Goal: Information Seeking & Learning: Learn about a topic

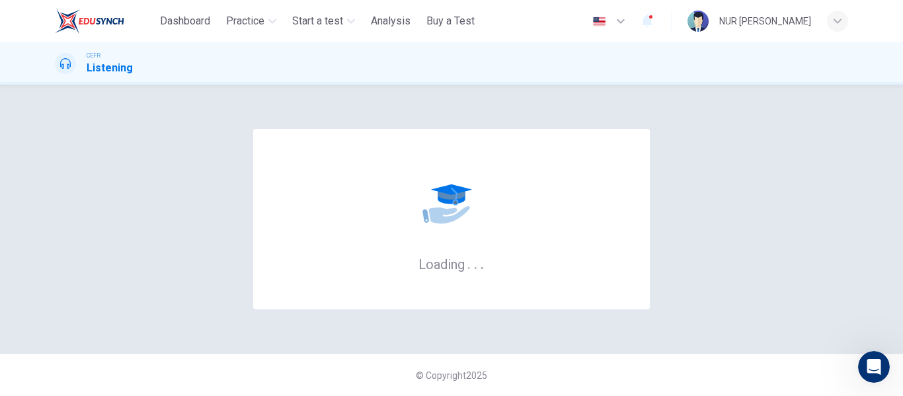
scroll to position [2, 0]
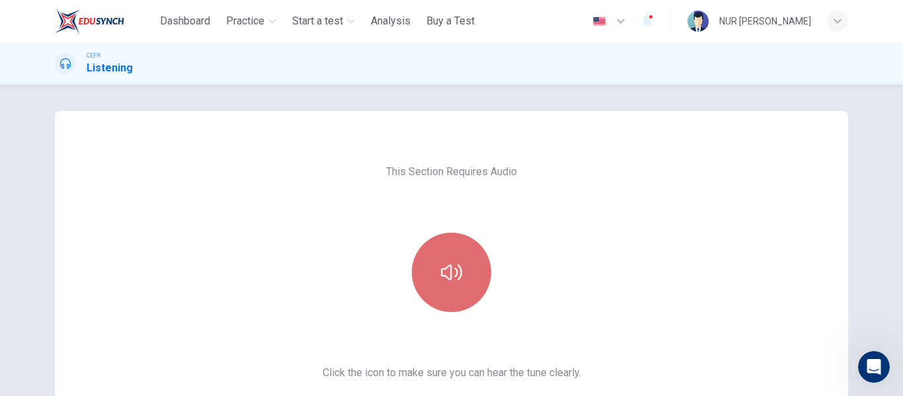
click at [479, 265] on button "button" at bounding box center [451, 272] width 79 height 79
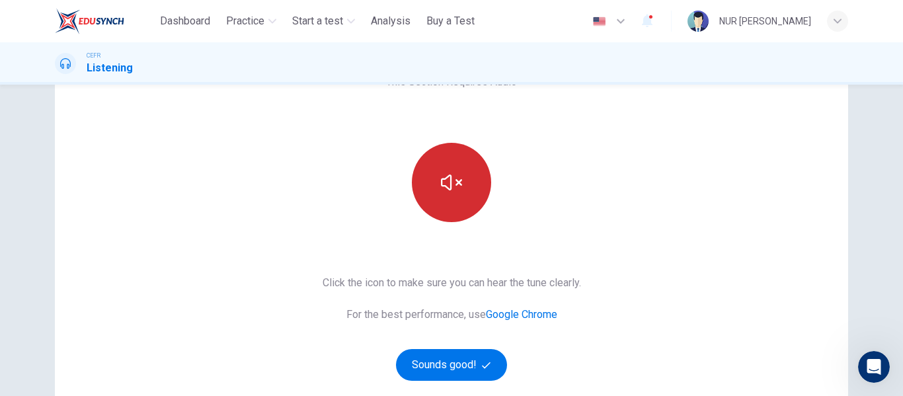
scroll to position [99, 0]
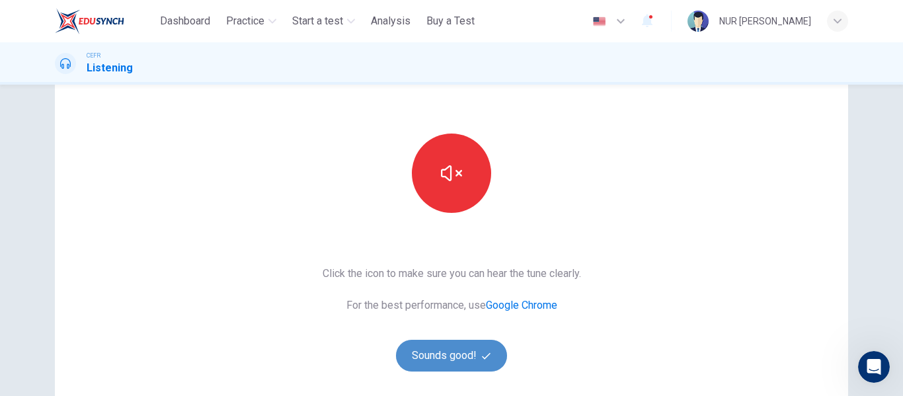
click at [476, 361] on button "Sounds good!" at bounding box center [451, 356] width 111 height 32
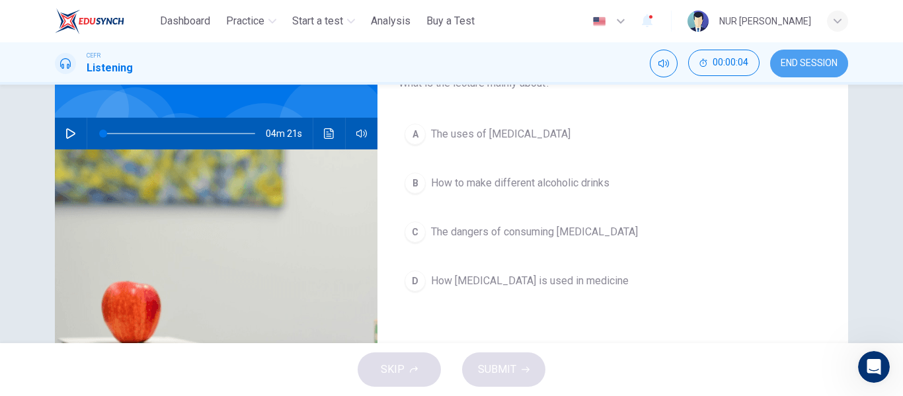
click at [808, 73] on button "END SESSION" at bounding box center [809, 64] width 78 height 28
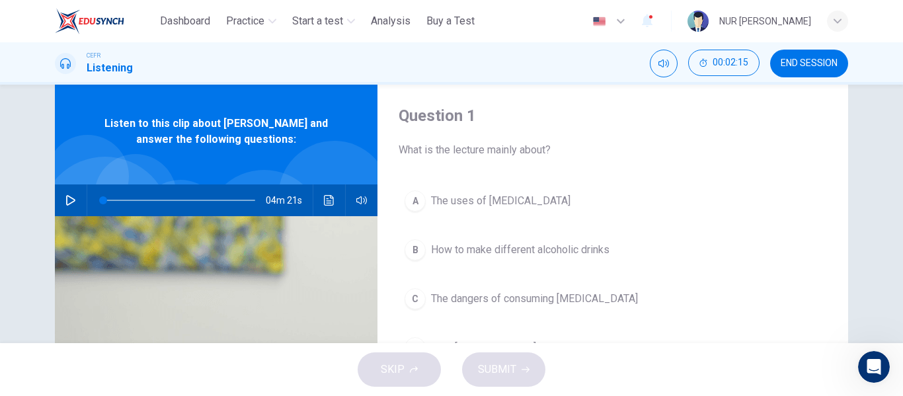
scroll to position [0, 0]
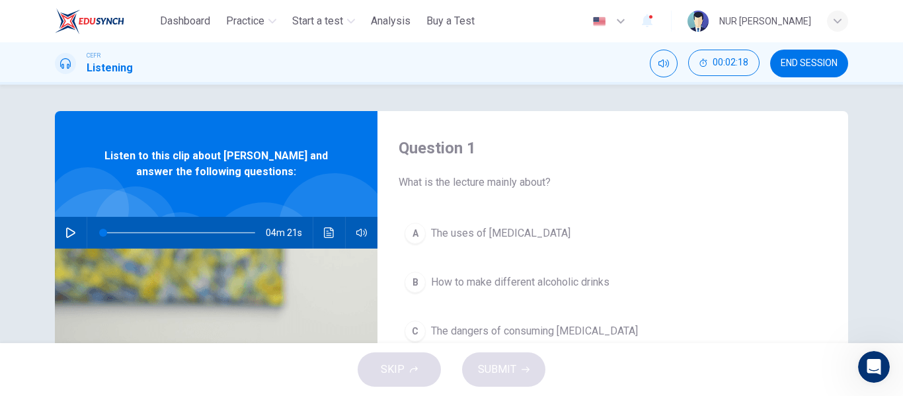
click at [56, 232] on div "04m 21s" at bounding box center [216, 233] width 322 height 32
click at [65, 233] on icon "button" at bounding box center [70, 232] width 11 height 11
type input "*"
click at [60, 235] on button "button" at bounding box center [70, 233] width 21 height 32
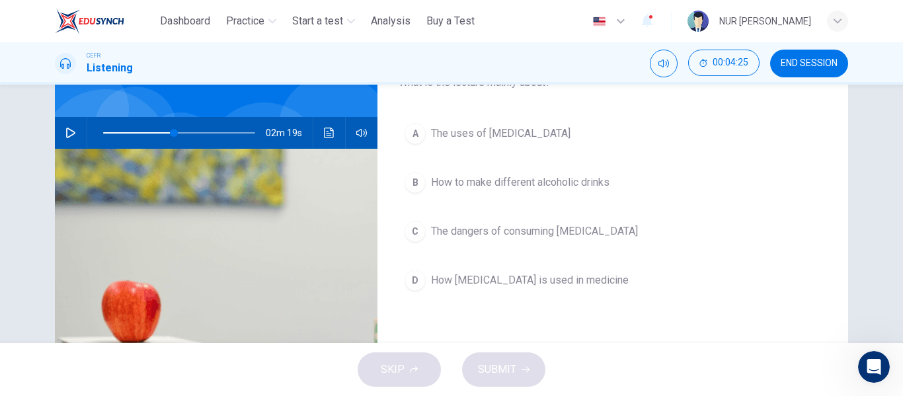
scroll to position [99, 0]
click at [69, 139] on button "button" at bounding box center [70, 134] width 21 height 32
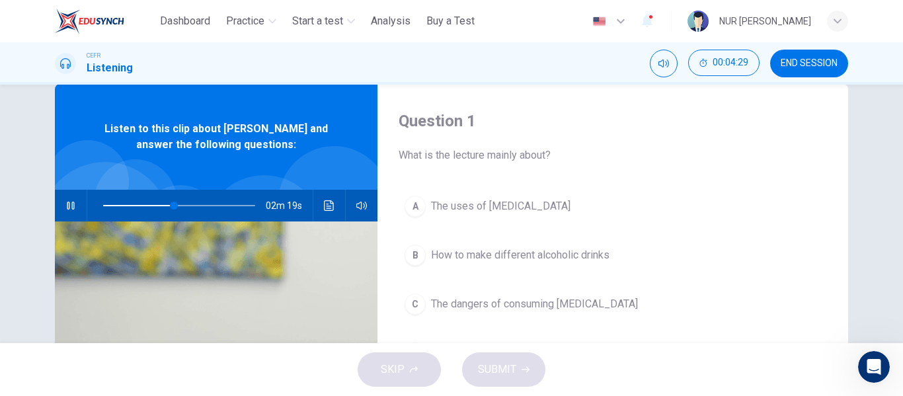
scroll to position [26, 0]
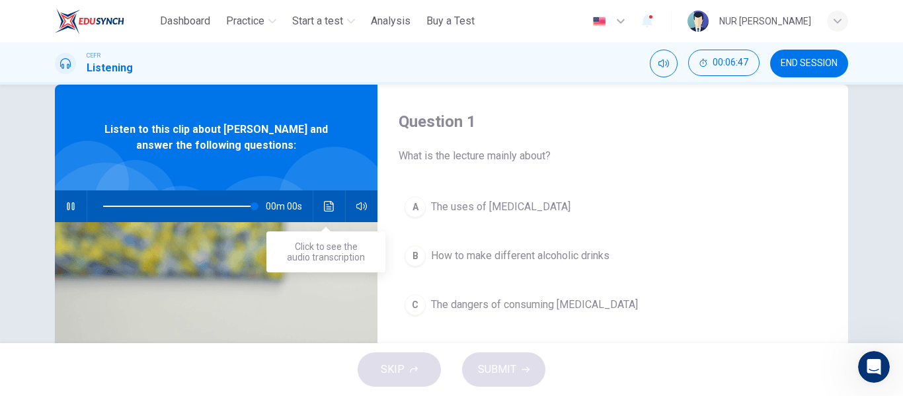
type input "*"
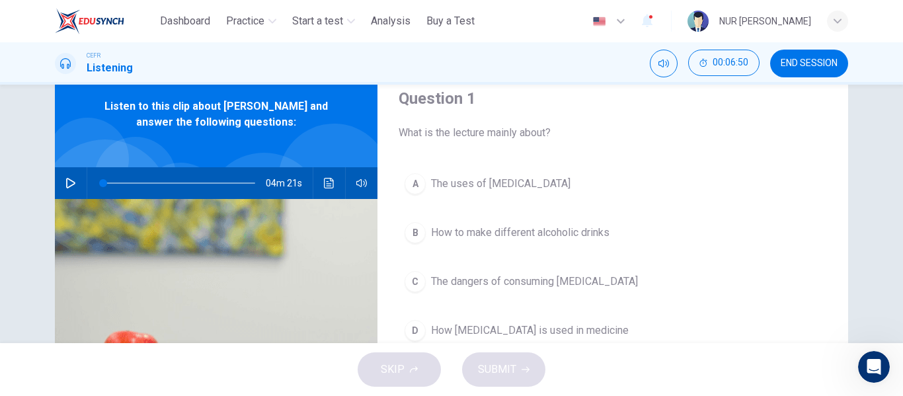
scroll to position [51, 0]
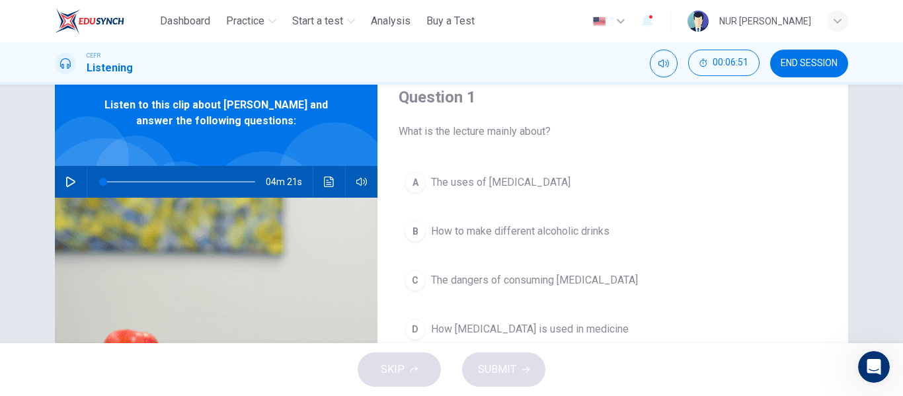
click at [420, 185] on div "A" at bounding box center [414, 182] width 21 height 21
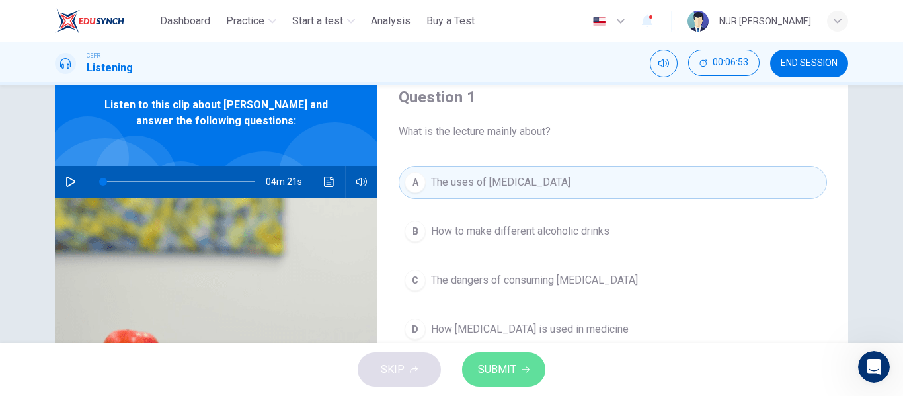
click at [502, 381] on button "SUBMIT" at bounding box center [503, 369] width 83 height 34
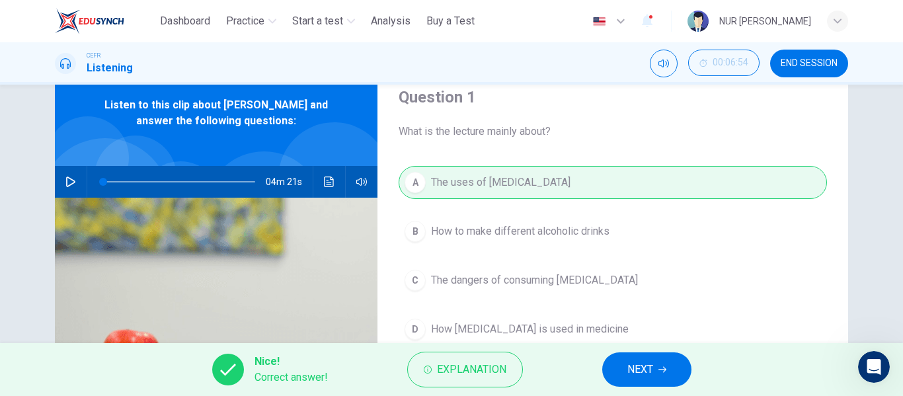
click at [644, 359] on button "NEXT" at bounding box center [646, 369] width 89 height 34
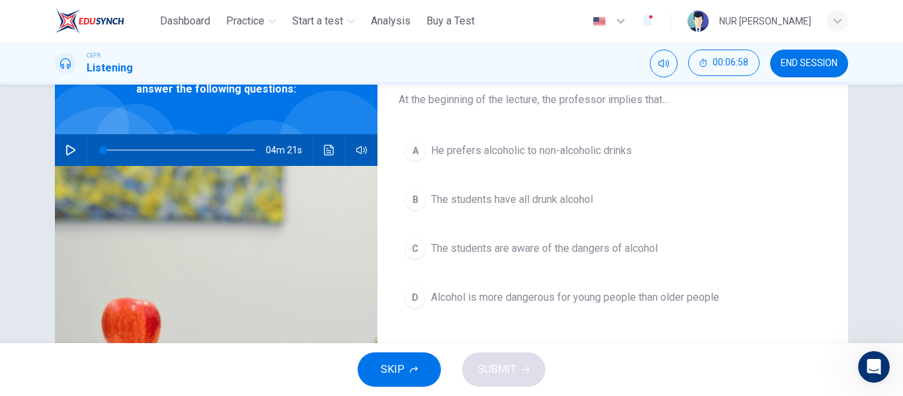
scroll to position [82, 0]
click at [562, 198] on span "The students have all drunk alcohol" at bounding box center [512, 200] width 162 height 16
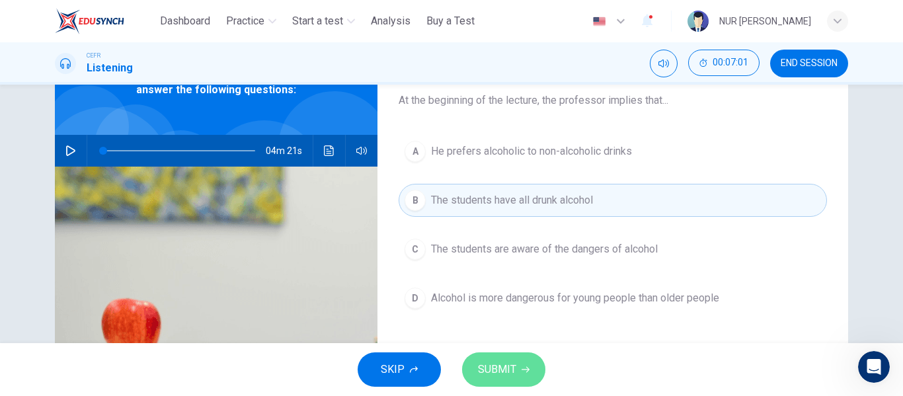
click at [519, 357] on button "SUBMIT" at bounding box center [503, 369] width 83 height 34
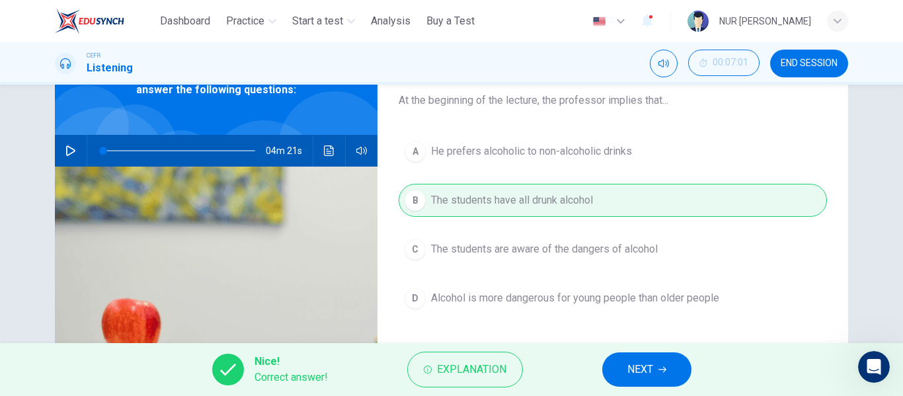
click at [636, 389] on div "Nice! Correct answer! Explanation NEXT" at bounding box center [451, 369] width 903 height 53
click at [634, 387] on div "Nice! Correct answer! Explanation NEXT" at bounding box center [451, 369] width 903 height 53
click at [627, 377] on span "NEXT" at bounding box center [640, 369] width 26 height 19
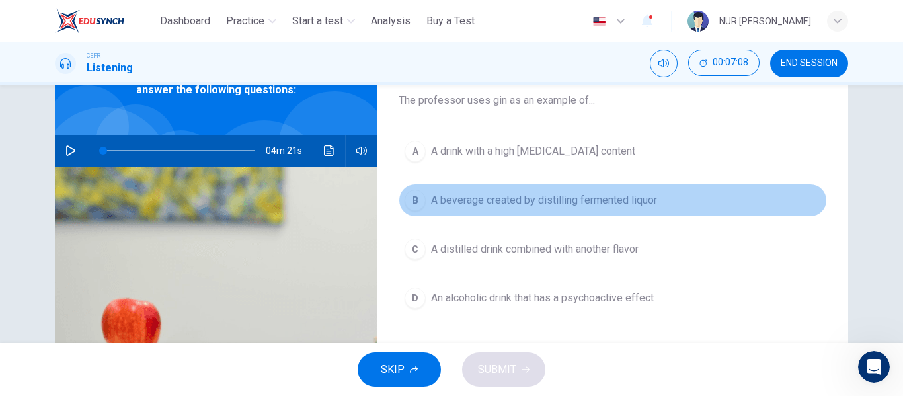
click at [556, 211] on button "B A beverage created by distilling fermented liquor" at bounding box center [612, 200] width 428 height 33
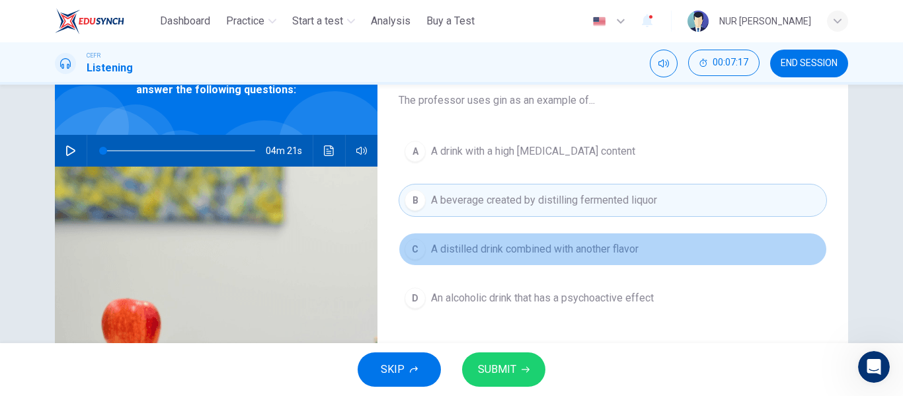
click at [541, 234] on button "C A distilled drink combined with another flavor" at bounding box center [612, 249] width 428 height 33
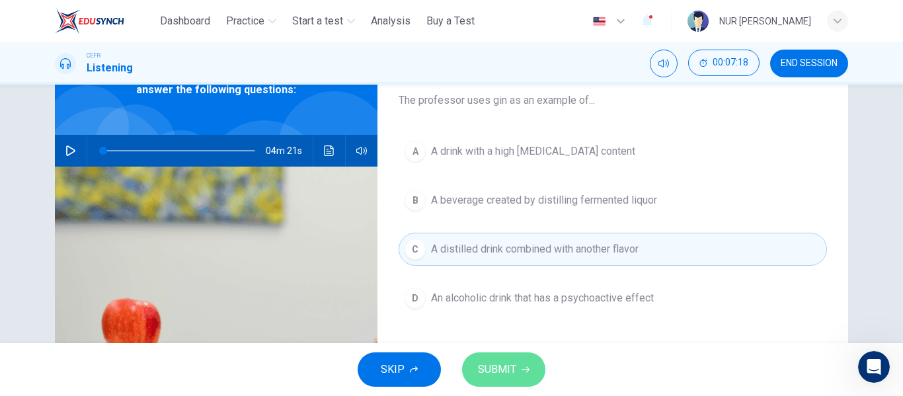
click at [517, 378] on button "SUBMIT" at bounding box center [503, 369] width 83 height 34
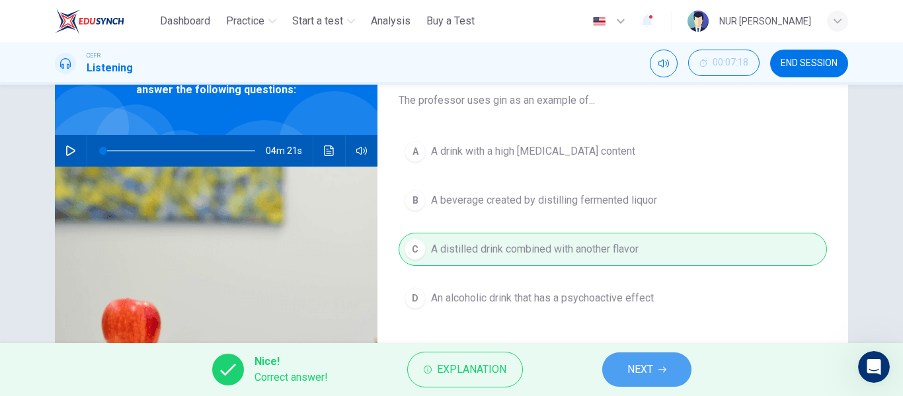
click at [659, 359] on button "NEXT" at bounding box center [646, 369] width 89 height 34
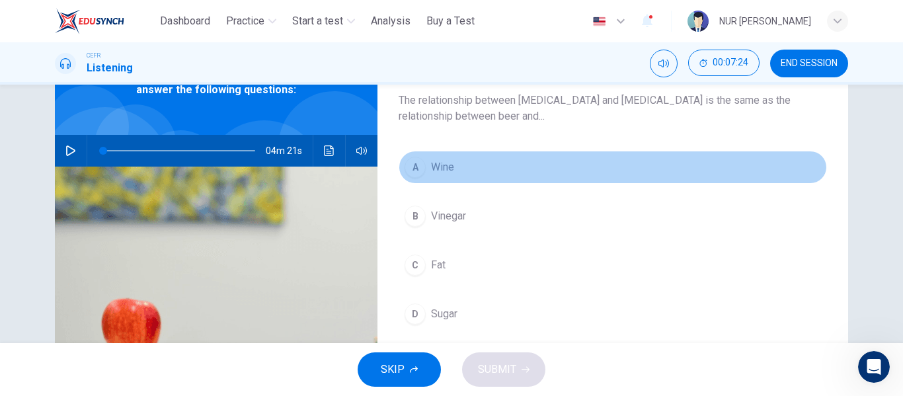
click at [415, 163] on div "A" at bounding box center [414, 167] width 21 height 21
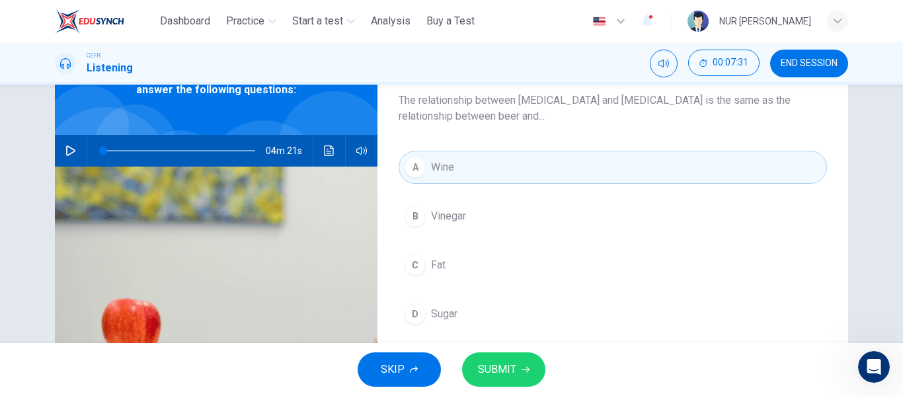
drag, startPoint x: 439, startPoint y: 241, endPoint x: 430, endPoint y: 223, distance: 20.1
click at [430, 223] on div "A Wine B Vinegar C Fat D Sugar" at bounding box center [612, 254] width 428 height 206
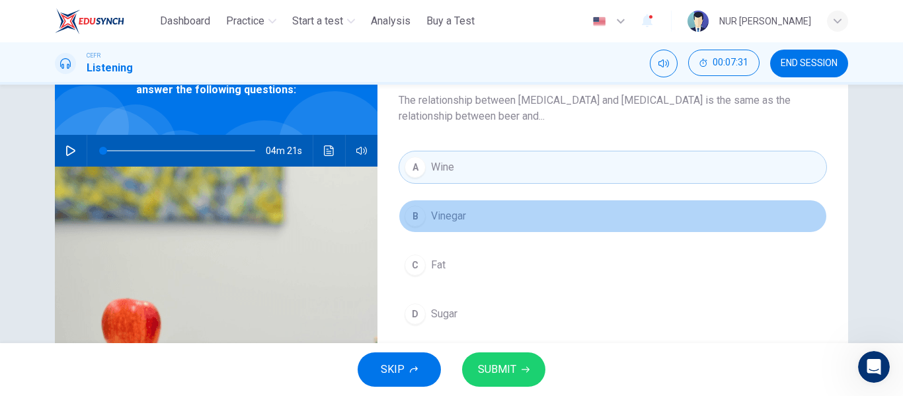
click at [431, 223] on span "Vinegar" at bounding box center [448, 216] width 35 height 16
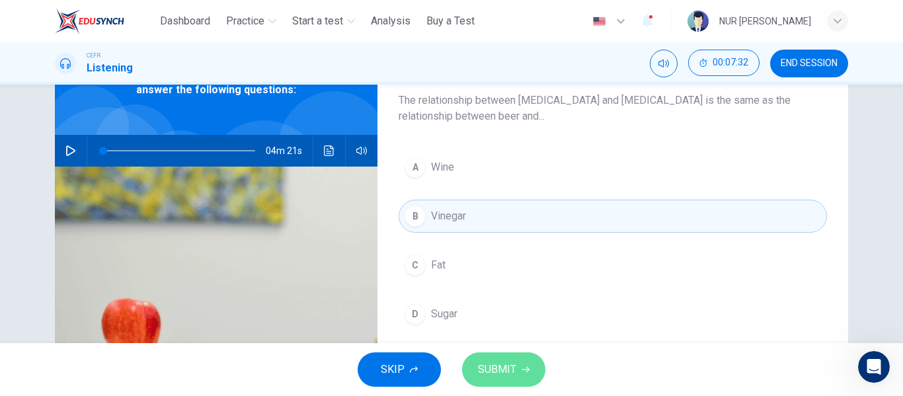
click at [497, 359] on button "SUBMIT" at bounding box center [503, 369] width 83 height 34
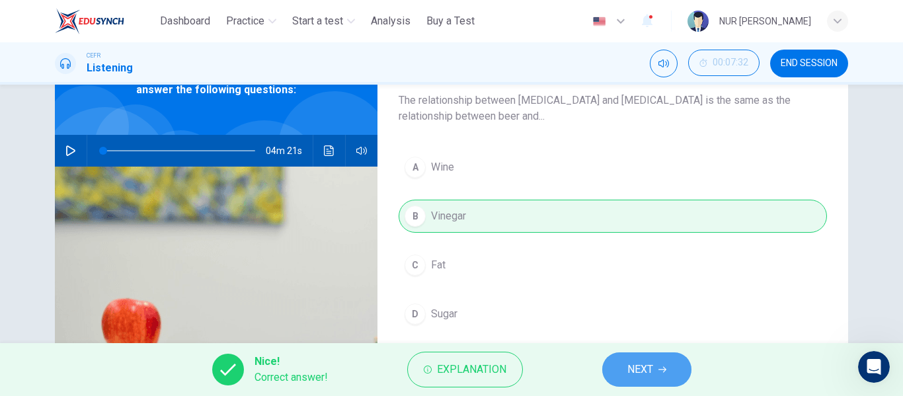
click at [653, 384] on button "NEXT" at bounding box center [646, 369] width 89 height 34
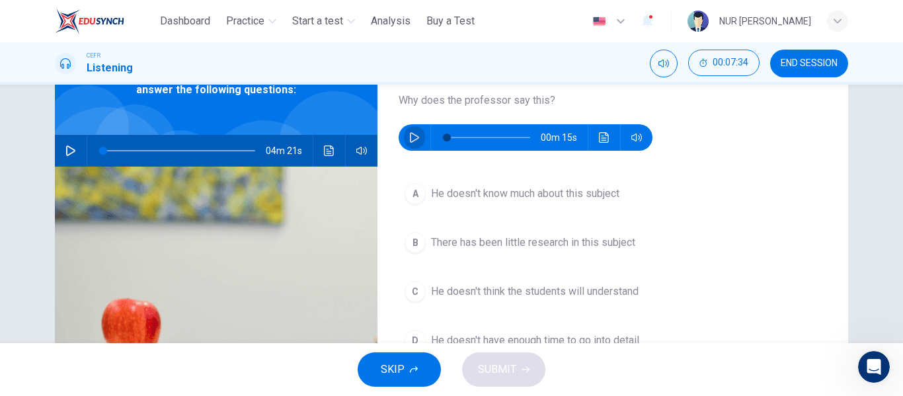
click at [406, 131] on button "button" at bounding box center [414, 137] width 21 height 26
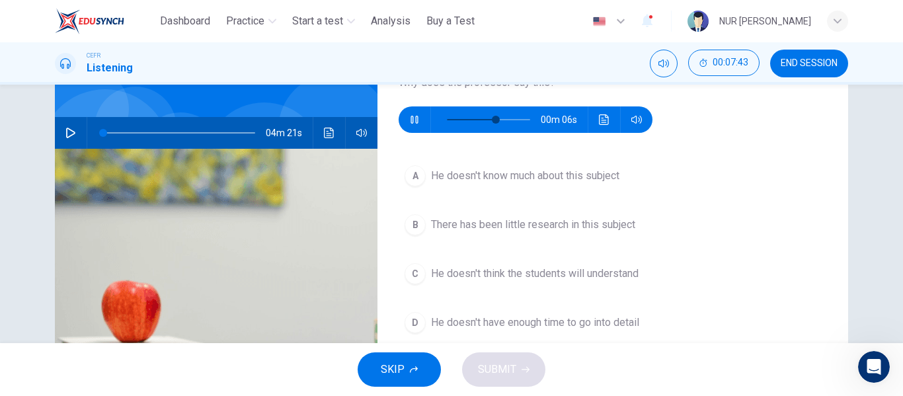
scroll to position [101, 0]
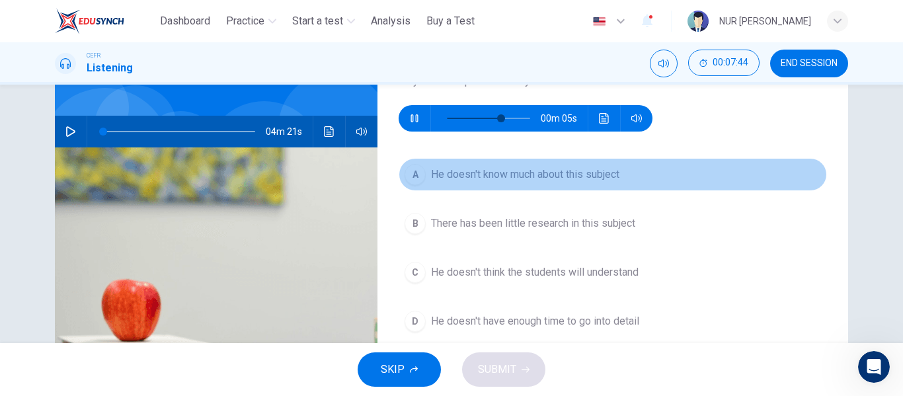
click at [431, 176] on span "He doesn't know much about this subject" at bounding box center [525, 175] width 188 height 16
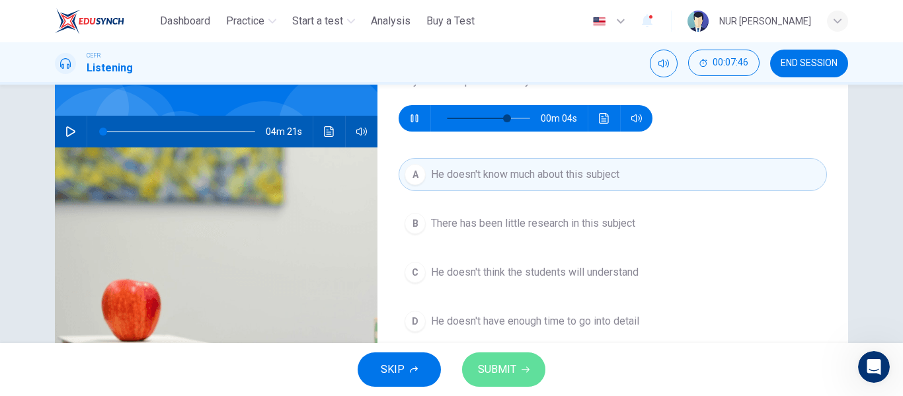
click at [514, 377] on span "SUBMIT" at bounding box center [497, 369] width 38 height 19
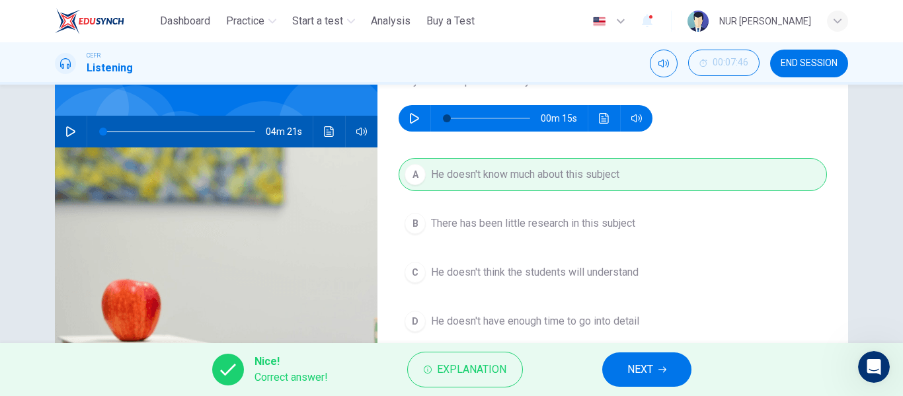
type input "*"
click at [659, 366] on icon "button" at bounding box center [662, 369] width 8 height 8
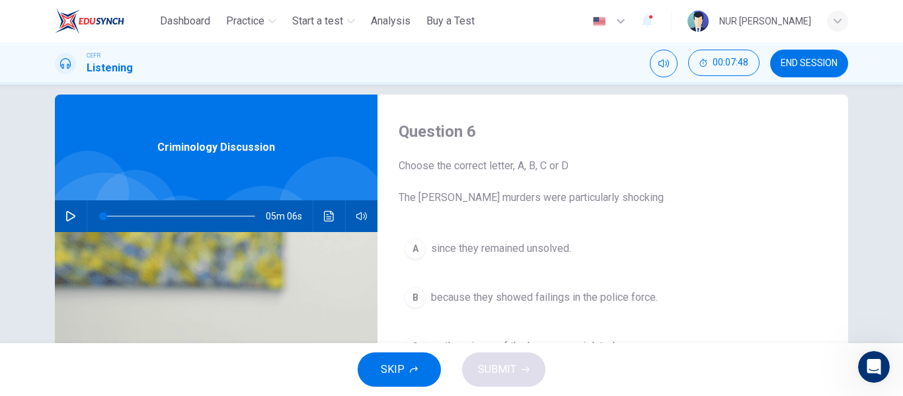
scroll to position [19, 0]
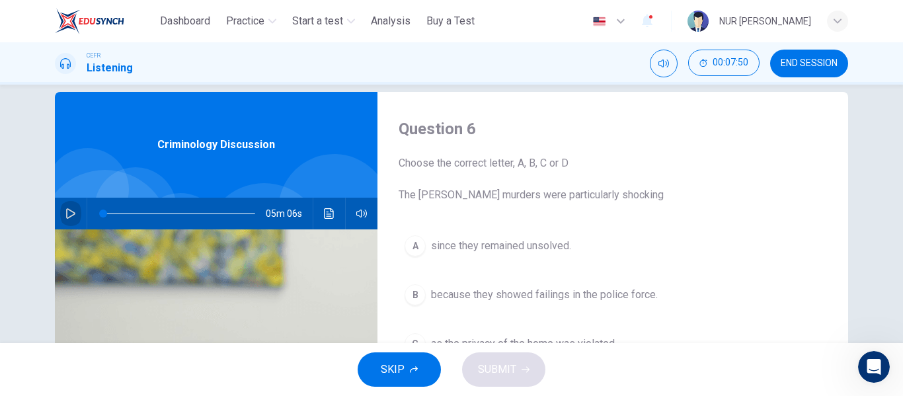
click at [72, 218] on icon "button" at bounding box center [70, 213] width 11 height 11
click at [67, 207] on button "button" at bounding box center [70, 214] width 21 height 32
type input "*"
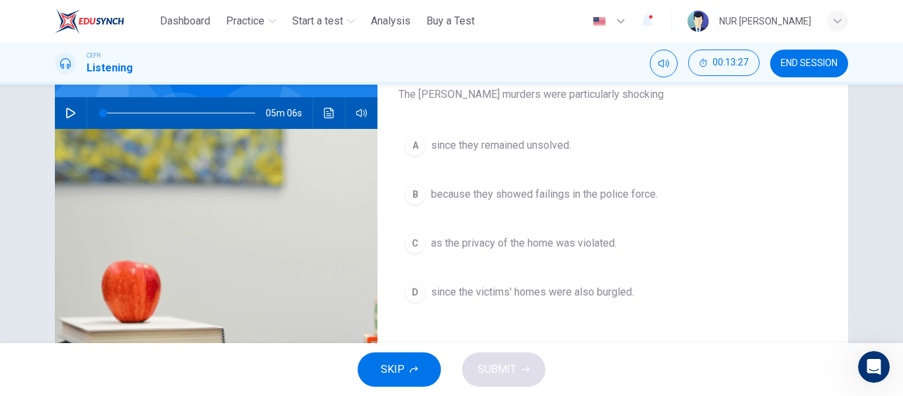
scroll to position [119, 0]
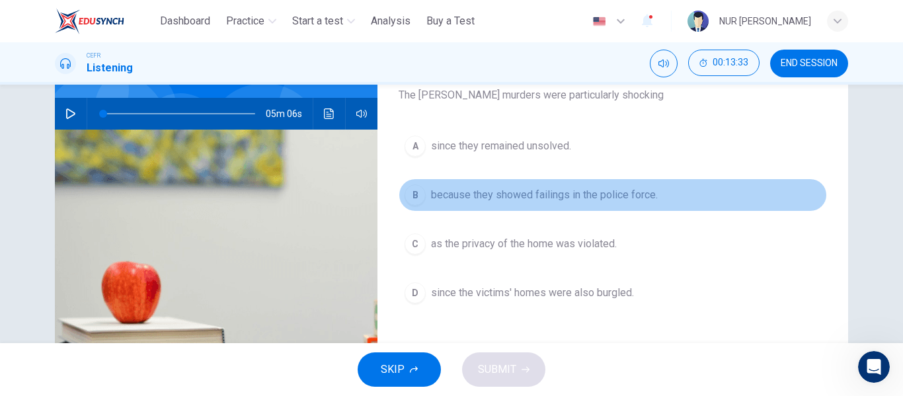
click at [468, 204] on button "B because they showed failings in the police force." at bounding box center [612, 194] width 428 height 33
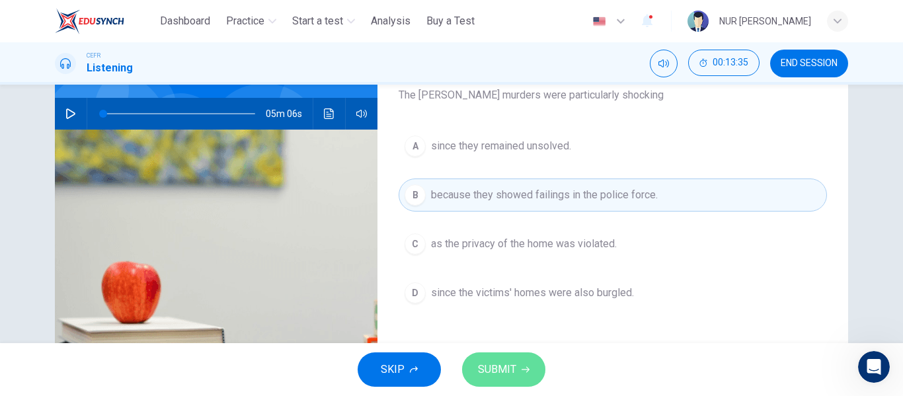
click at [493, 366] on span "SUBMIT" at bounding box center [497, 369] width 38 height 19
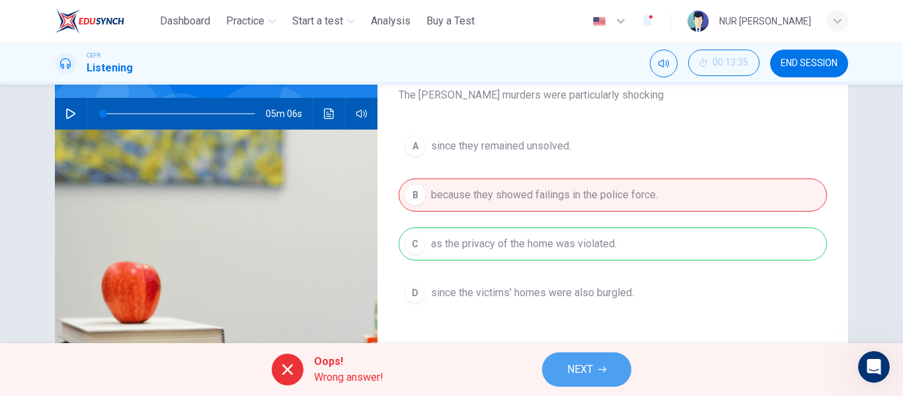
click at [597, 371] on button "NEXT" at bounding box center [586, 369] width 89 height 34
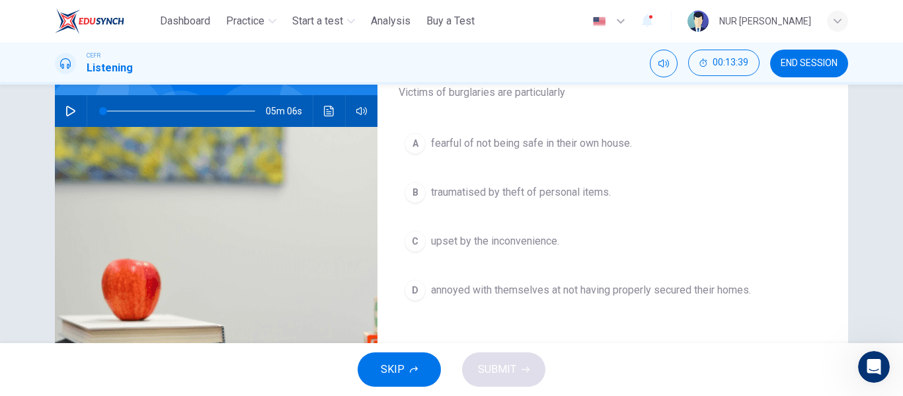
scroll to position [121, 0]
click at [552, 289] on span "annoyed with themselves at not having properly secured their homes." at bounding box center [591, 291] width 320 height 16
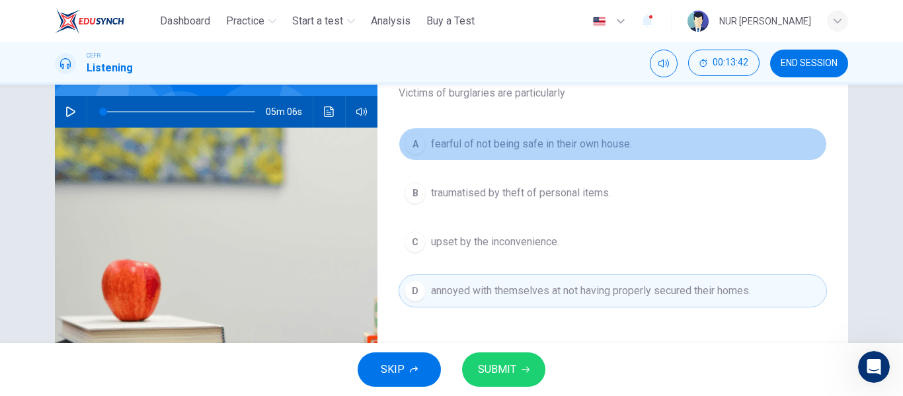
click at [530, 129] on button "A fearful of not being safe in their own house." at bounding box center [612, 144] width 428 height 33
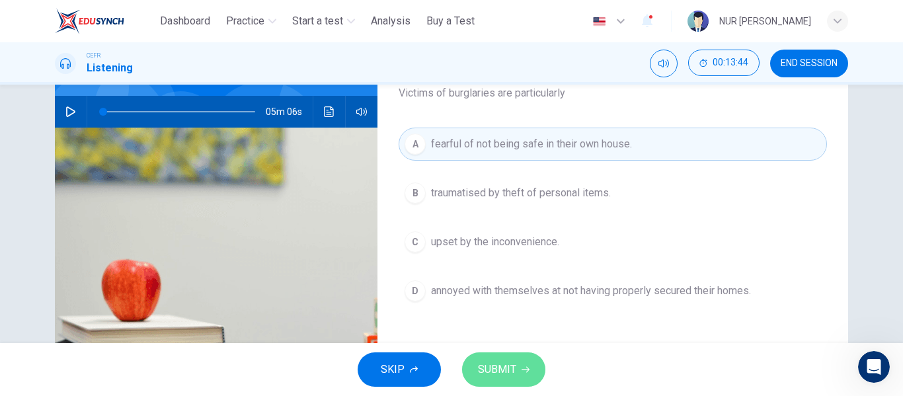
click at [504, 366] on span "SUBMIT" at bounding box center [497, 369] width 38 height 19
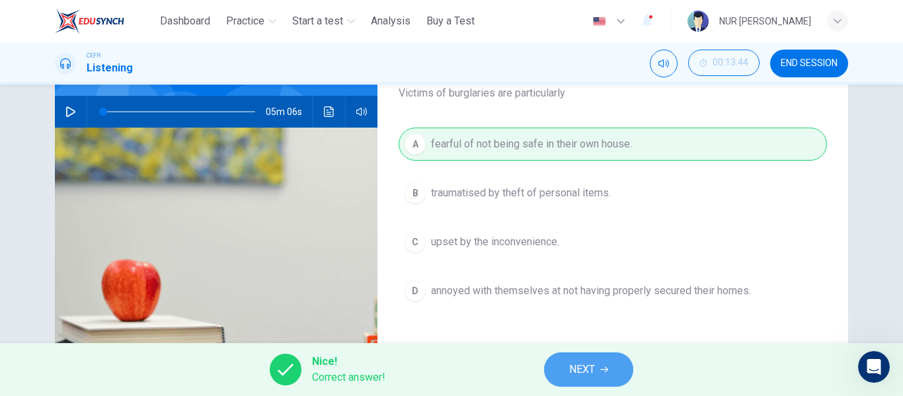
click at [556, 362] on button "NEXT" at bounding box center [588, 369] width 89 height 34
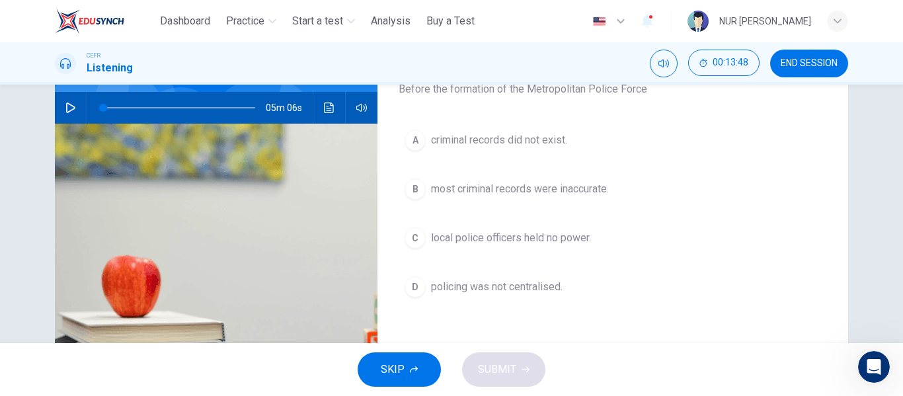
scroll to position [125, 0]
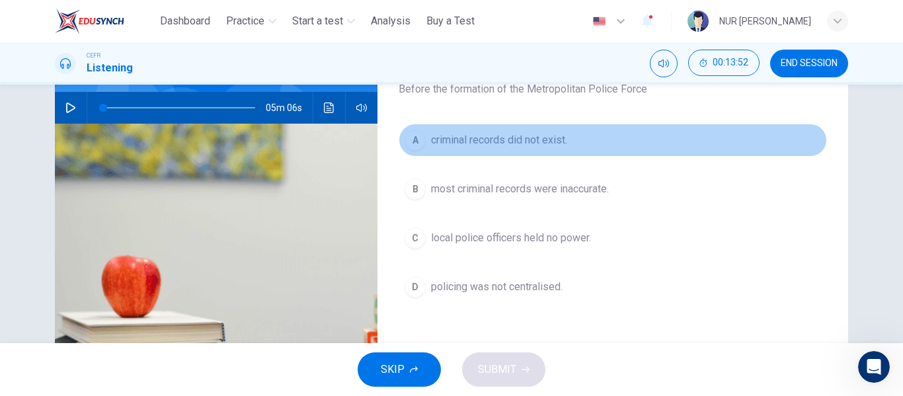
click at [531, 143] on span "criminal records did not exist." at bounding box center [499, 140] width 136 height 16
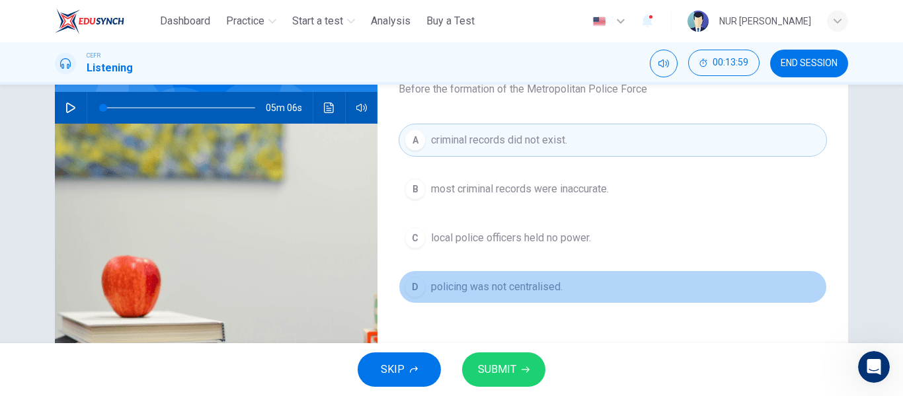
click at [531, 292] on span "policing was not centralised." at bounding box center [496, 287] width 131 height 16
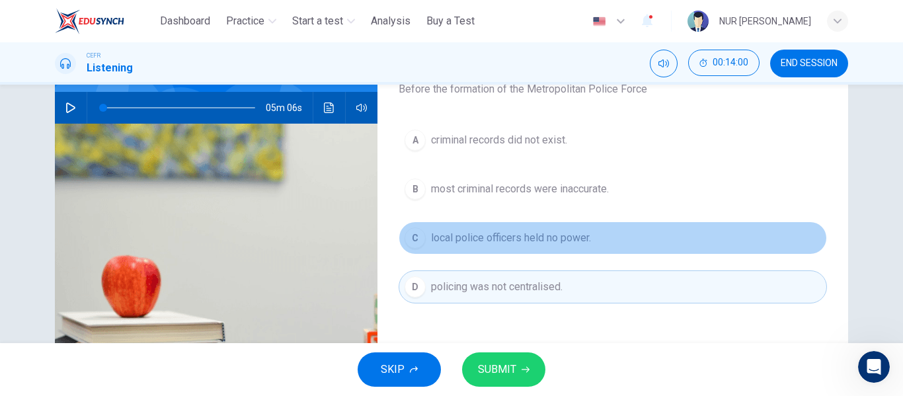
click at [527, 240] on span "local police officers held no power." at bounding box center [511, 238] width 160 height 16
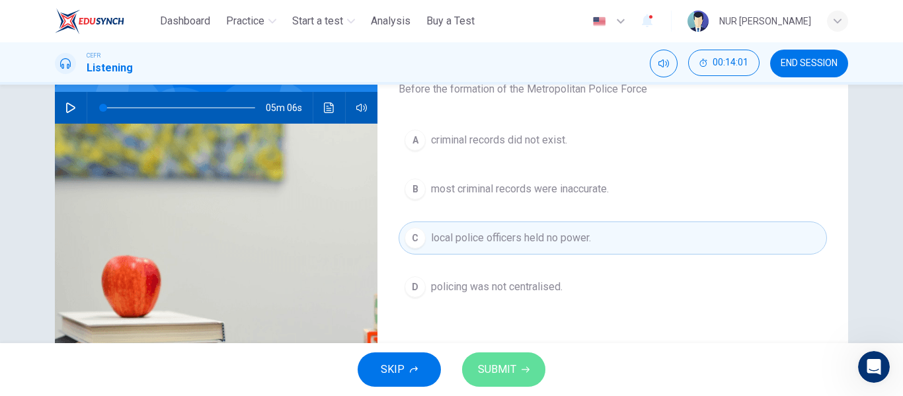
click at [519, 361] on button "SUBMIT" at bounding box center [503, 369] width 83 height 34
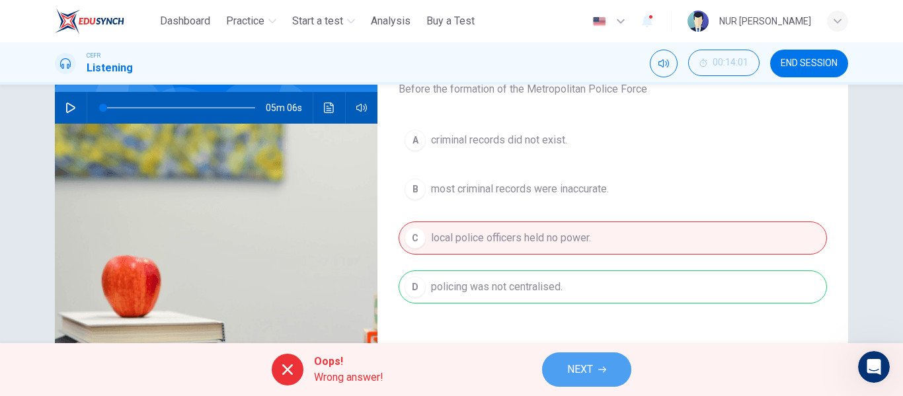
click at [582, 374] on span "NEXT" at bounding box center [580, 369] width 26 height 19
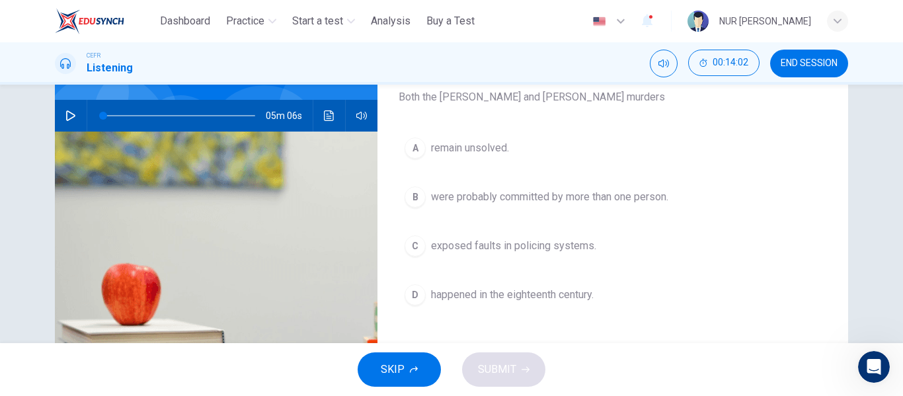
scroll to position [118, 0]
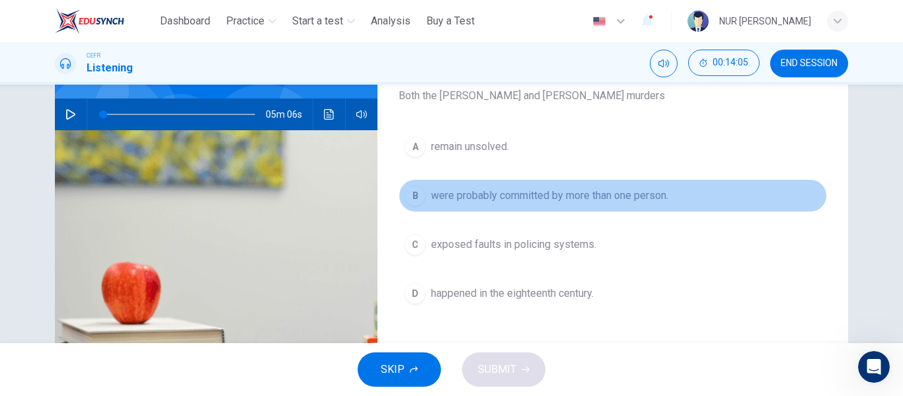
click at [470, 196] on span "were probably committed by more than one person." at bounding box center [549, 196] width 237 height 16
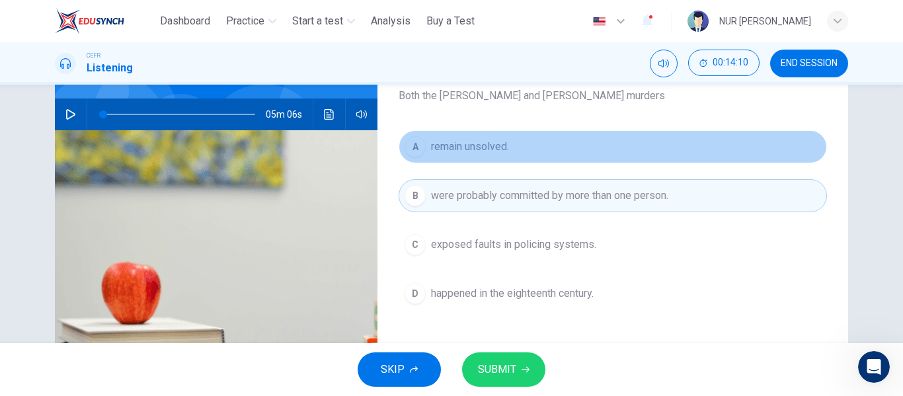
click at [486, 157] on button "A remain unsolved." at bounding box center [612, 146] width 428 height 33
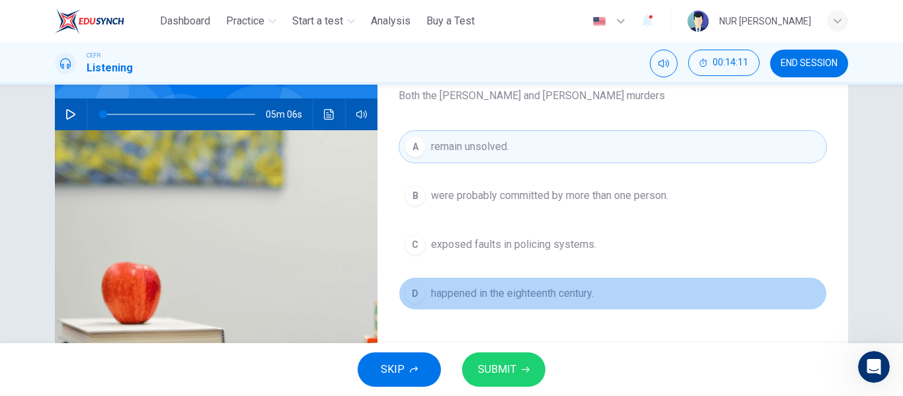
click at [507, 299] on span "happened in the eighteenth century." at bounding box center [512, 293] width 163 height 16
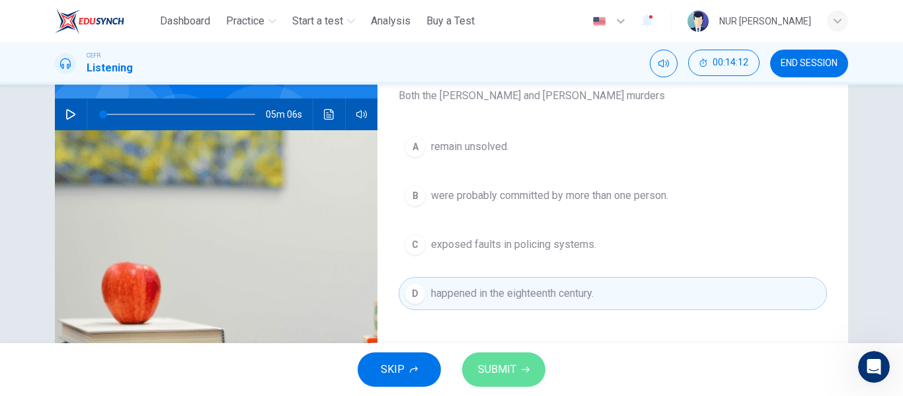
click at [506, 365] on span "SUBMIT" at bounding box center [497, 369] width 38 height 19
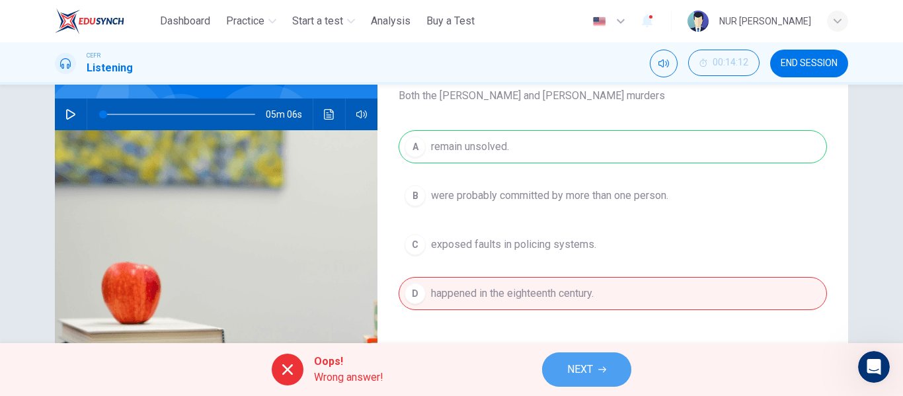
click at [603, 371] on icon "button" at bounding box center [602, 369] width 8 height 8
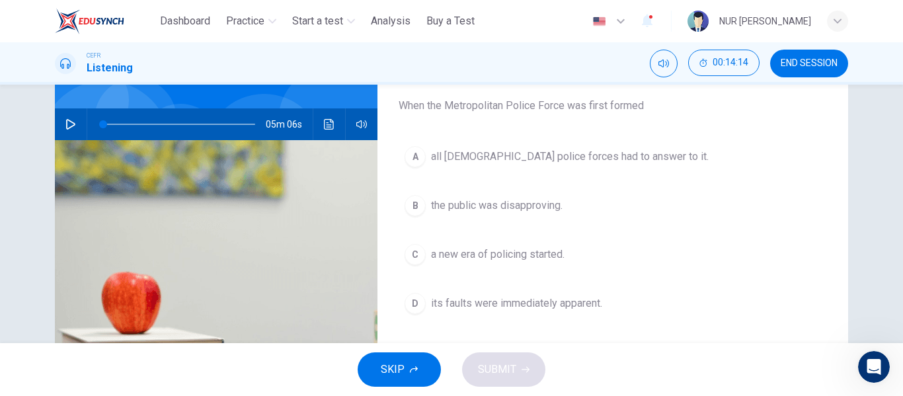
scroll to position [108, 0]
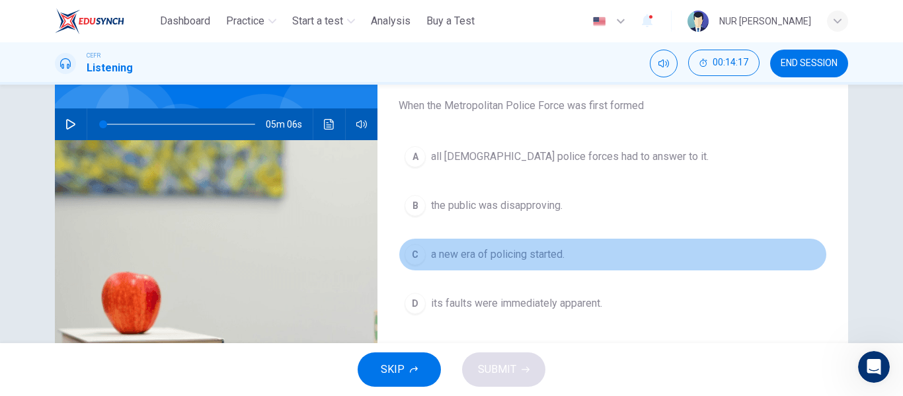
click at [521, 248] on span "a new era of policing started." at bounding box center [497, 254] width 133 height 16
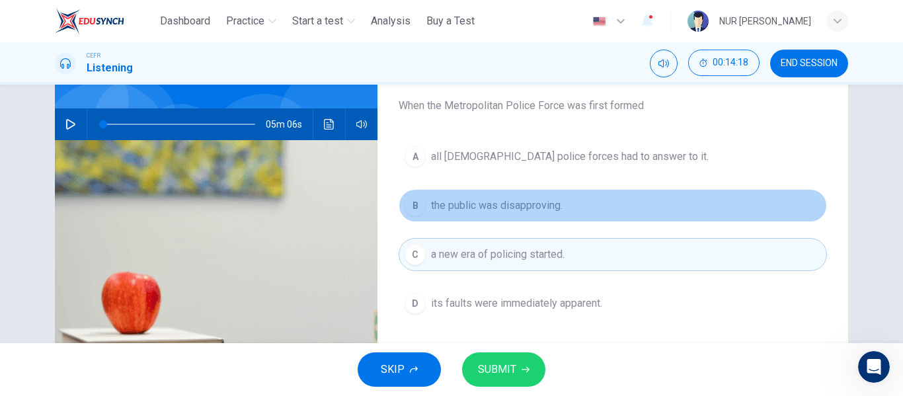
click at [519, 213] on button "B the public was disapproving." at bounding box center [612, 205] width 428 height 33
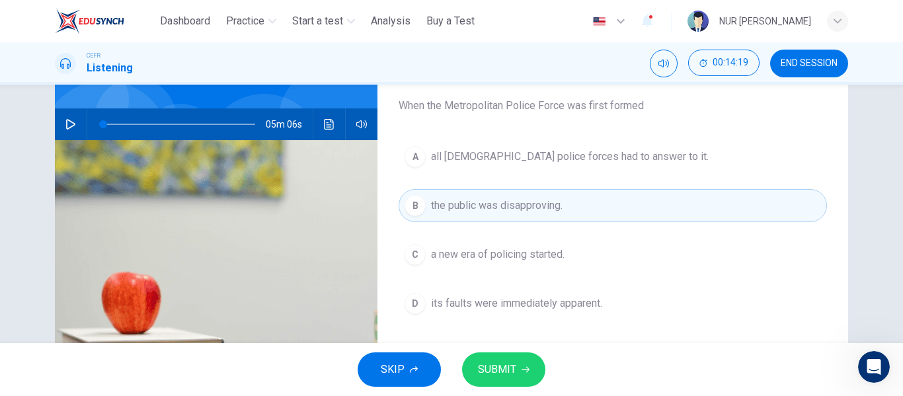
click at [519, 365] on button "SUBMIT" at bounding box center [503, 369] width 83 height 34
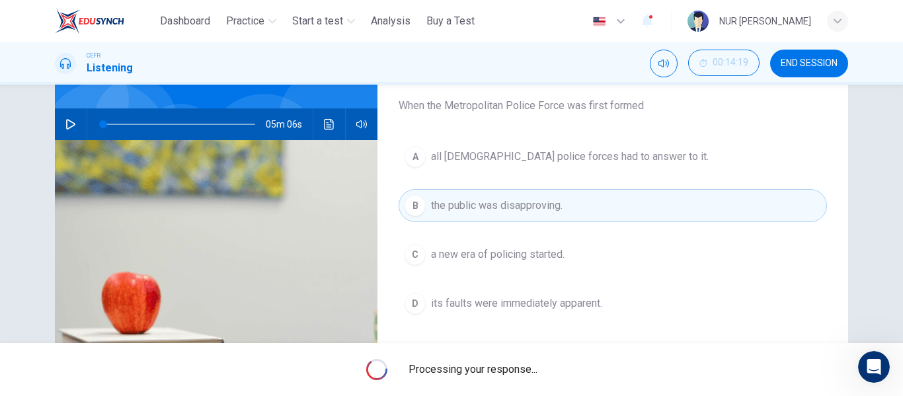
click at [519, 365] on span "Processing your response..." at bounding box center [472, 369] width 129 height 16
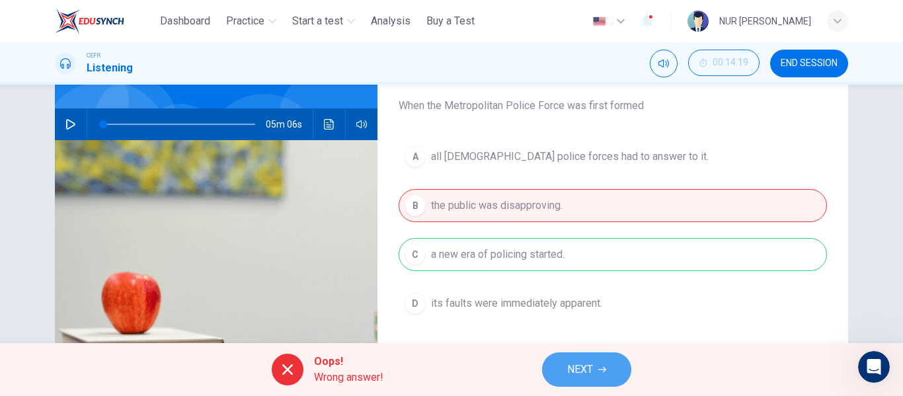
click at [580, 369] on span "NEXT" at bounding box center [580, 369] width 26 height 19
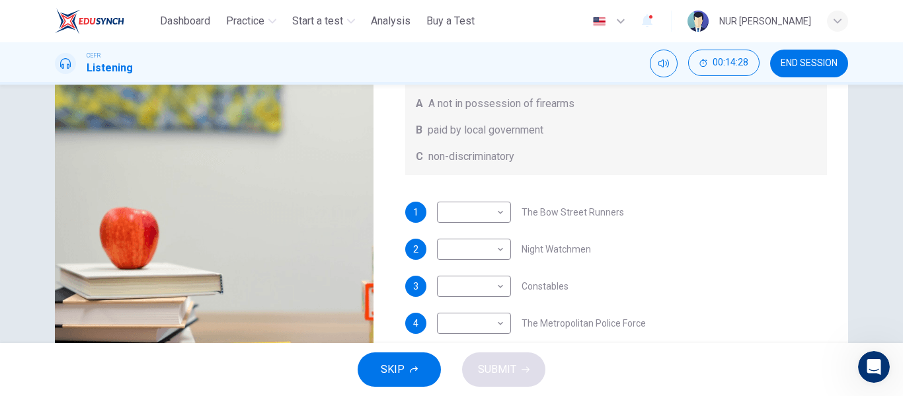
scroll to position [174, 0]
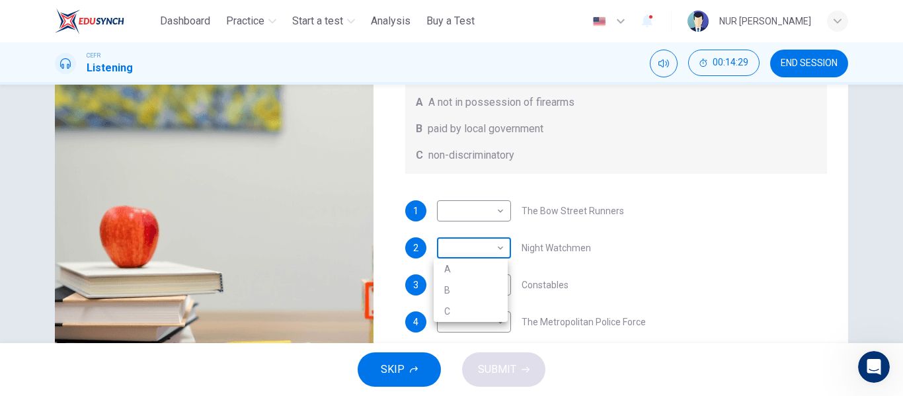
click at [498, 244] on body "This site uses cookies, as explained in our Privacy Policy . If you agree to th…" at bounding box center [451, 198] width 903 height 396
click at [488, 274] on li "A" at bounding box center [470, 268] width 74 height 21
type input "*"
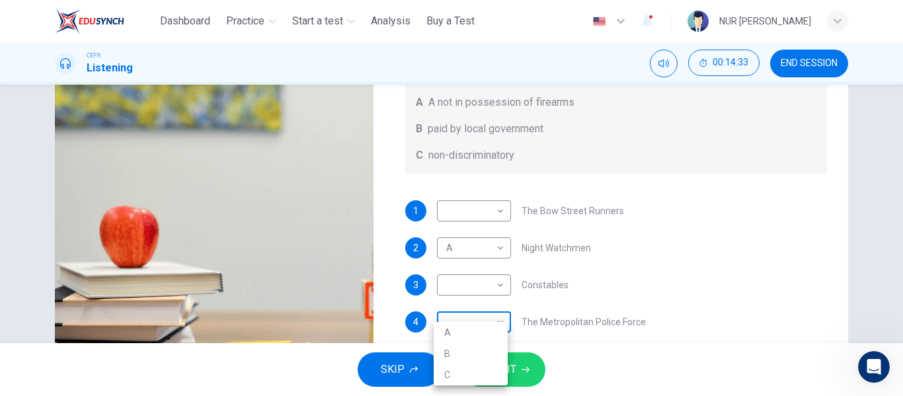
click at [485, 321] on body "This site uses cookies, as explained in our Privacy Policy . If you agree to th…" at bounding box center [451, 198] width 903 height 396
click at [475, 356] on li "B" at bounding box center [470, 353] width 74 height 21
type input "*"
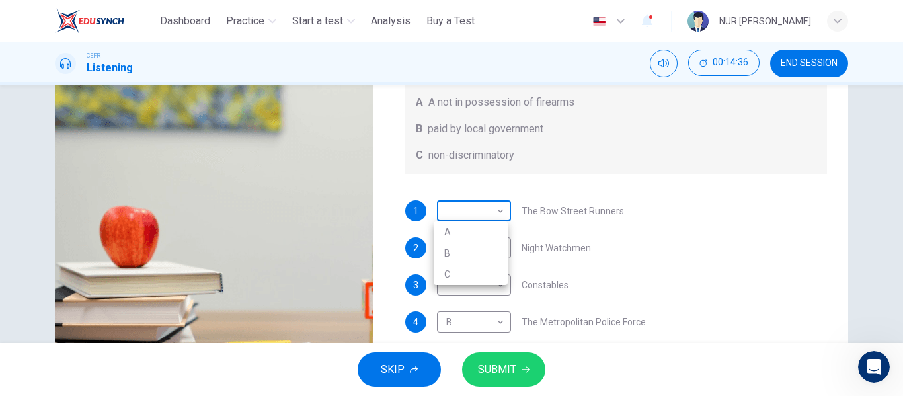
click at [468, 203] on body "This site uses cookies, as explained in our Privacy Policy . If you agree to th…" at bounding box center [451, 198] width 903 height 396
click at [455, 238] on li "A" at bounding box center [470, 231] width 74 height 21
type input "*"
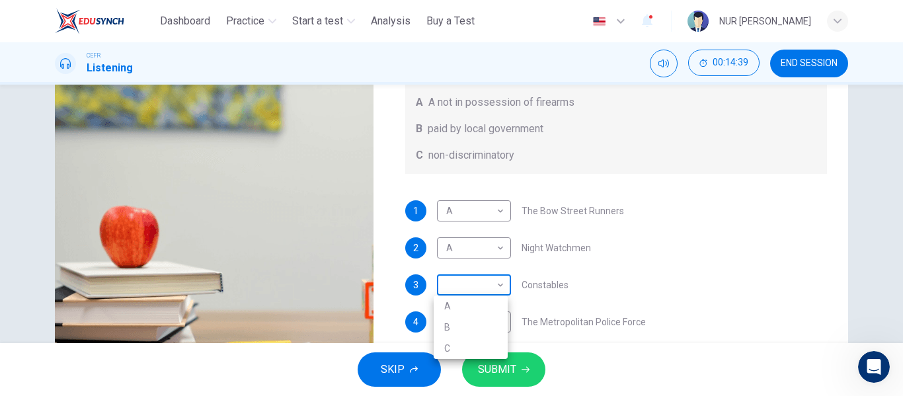
click at [467, 295] on body "This site uses cookies, as explained in our Privacy Policy . If you agree to th…" at bounding box center [451, 198] width 903 height 396
click at [469, 342] on li "C" at bounding box center [470, 348] width 74 height 21
type input "*"
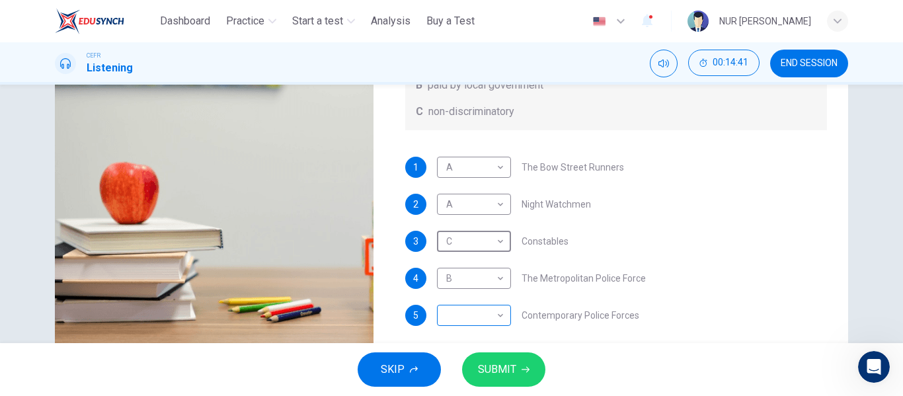
scroll to position [227, 0]
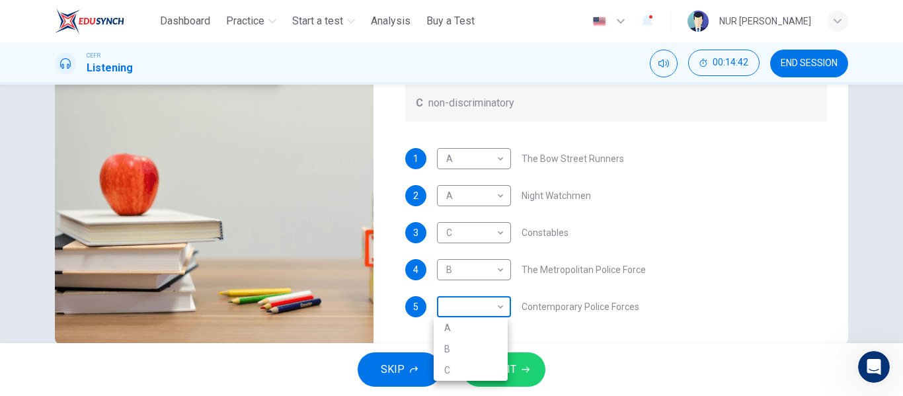
click at [463, 309] on body "This site uses cookies, as explained in our Privacy Policy . If you agree to th…" at bounding box center [451, 198] width 903 height 396
click at [470, 335] on li "A" at bounding box center [470, 327] width 74 height 21
click at [487, 313] on body "This site uses cookies, as explained in our Privacy Policy . If you agree to th…" at bounding box center [451, 198] width 903 height 396
click at [486, 354] on li "B" at bounding box center [470, 348] width 74 height 21
type input "*"
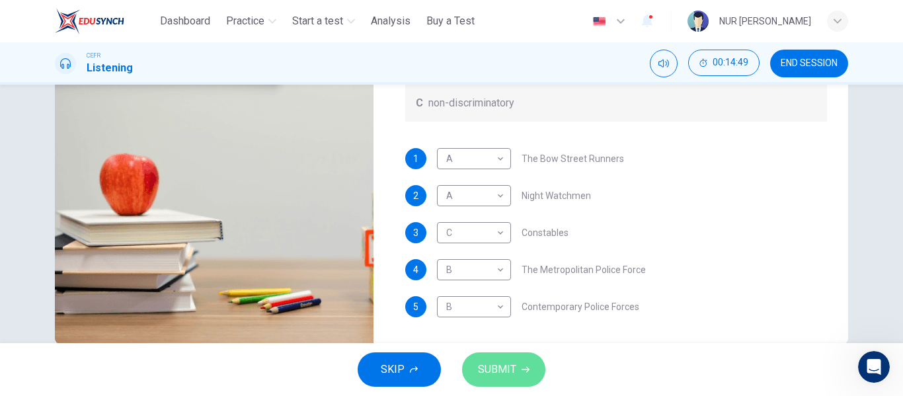
click at [506, 364] on span "SUBMIT" at bounding box center [497, 369] width 38 height 19
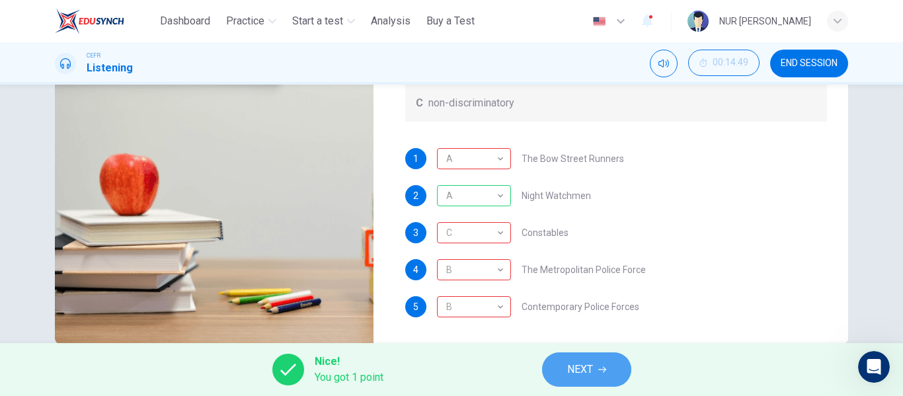
click at [593, 379] on button "NEXT" at bounding box center [586, 369] width 89 height 34
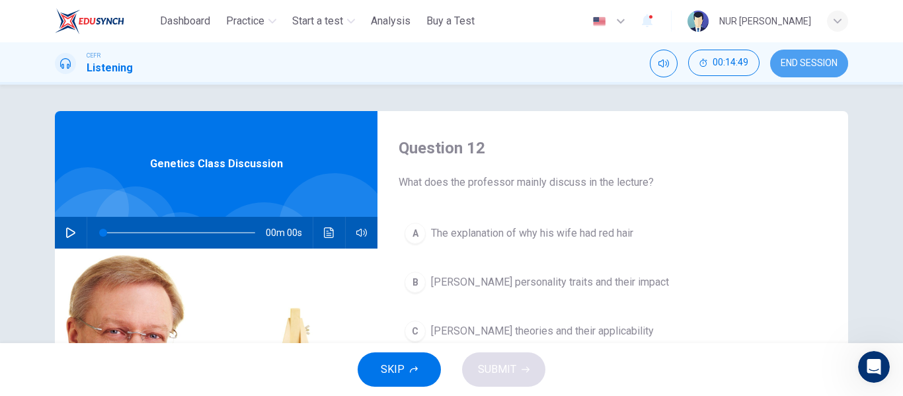
click at [804, 63] on span "END SESSION" at bounding box center [808, 63] width 57 height 11
